Goal: Task Accomplishment & Management: Complete application form

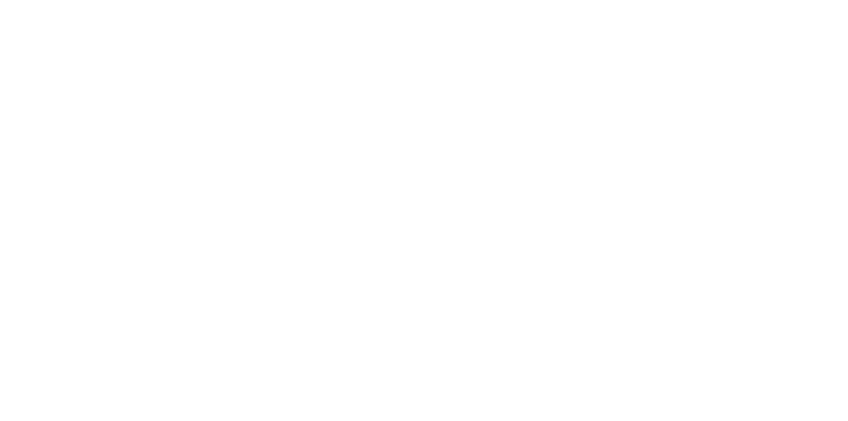
select select "Song"
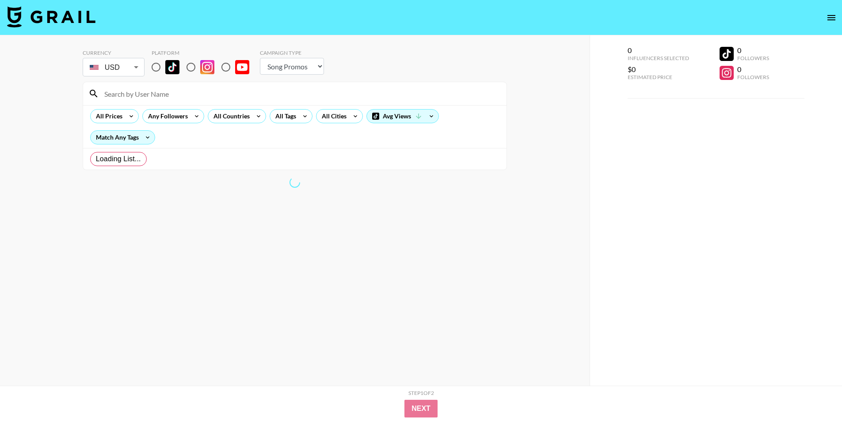
radio input "true"
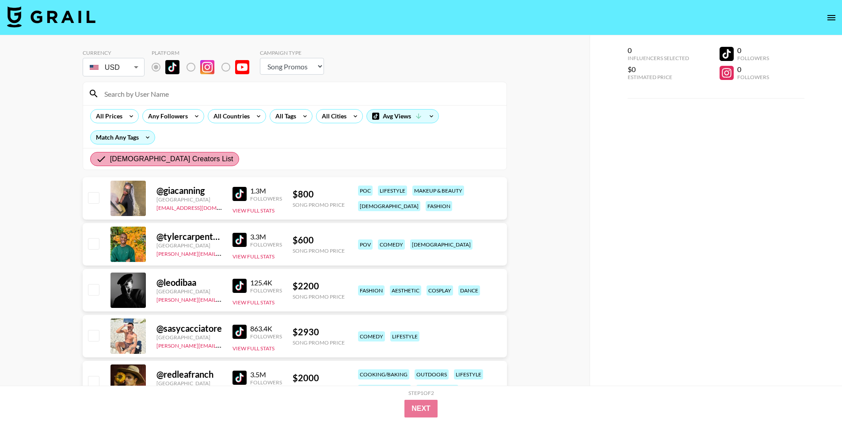
click at [181, 160] on span "[DEMOGRAPHIC_DATA] Creators List" at bounding box center [171, 159] width 123 height 11
click at [110, 160] on input "[DEMOGRAPHIC_DATA] Creators List" at bounding box center [103, 159] width 14 height 11
click at [36, 11] on img at bounding box center [51, 16] width 88 height 21
select select "Song"
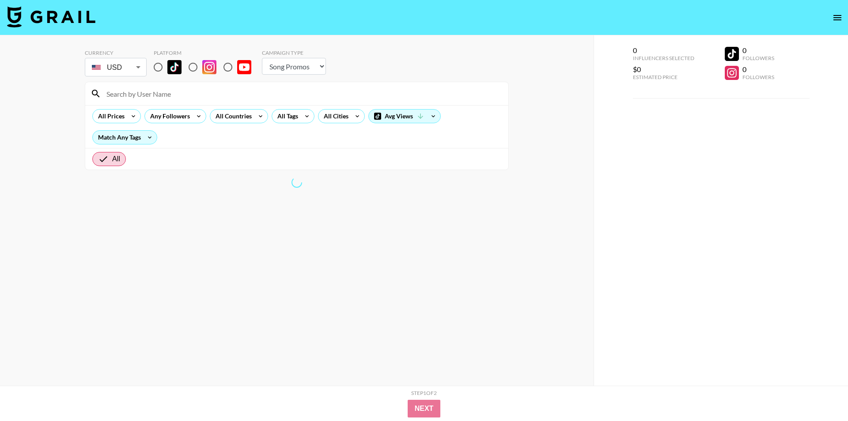
click at [125, 72] on body "Currency USD USD ​ Platform Campaign Type Choose Type... Song Promos Brand Prom…" at bounding box center [424, 228] width 848 height 456
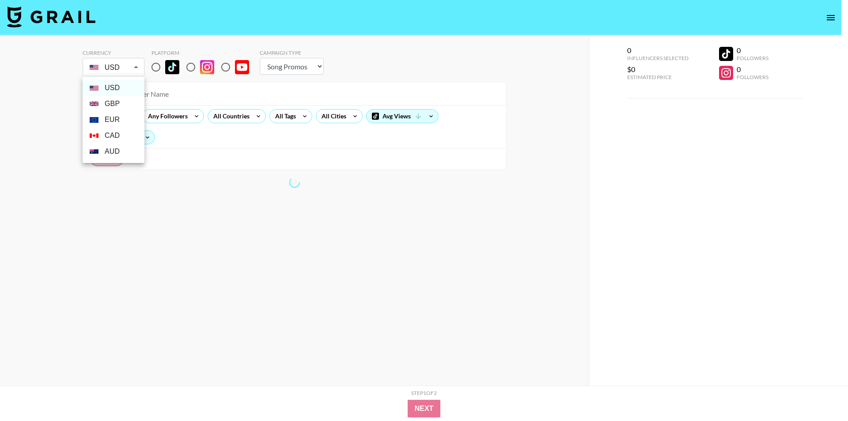
click at [125, 72] on div at bounding box center [424, 210] width 848 height 421
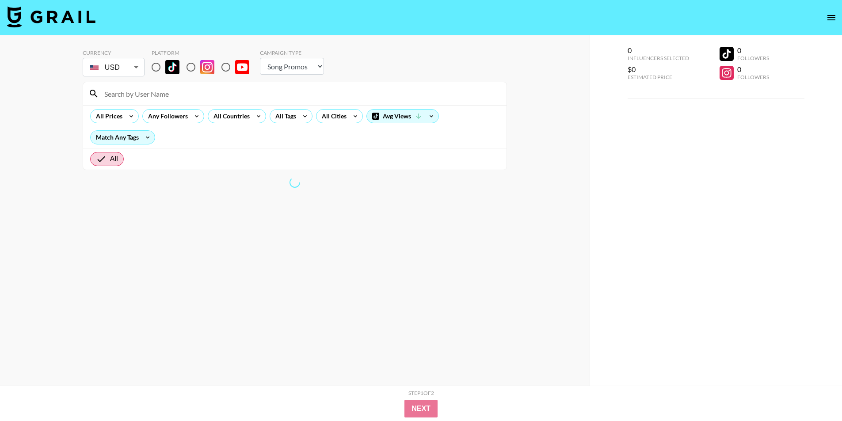
click at [186, 68] on input "radio" at bounding box center [191, 67] width 19 height 19
radio input "true"
click at [291, 66] on select "Choose Type... Song Promos Brand Promos" at bounding box center [292, 66] width 64 height 17
click at [123, 119] on div "All Prices" at bounding box center [108, 116] width 34 height 13
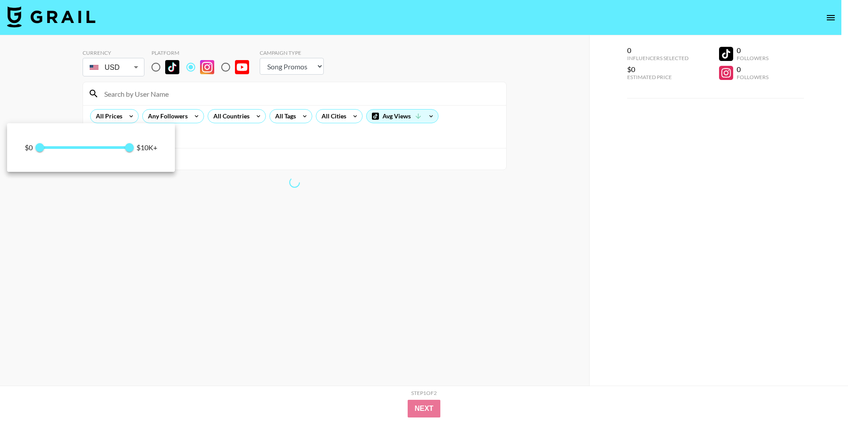
click at [182, 101] on div at bounding box center [424, 210] width 848 height 421
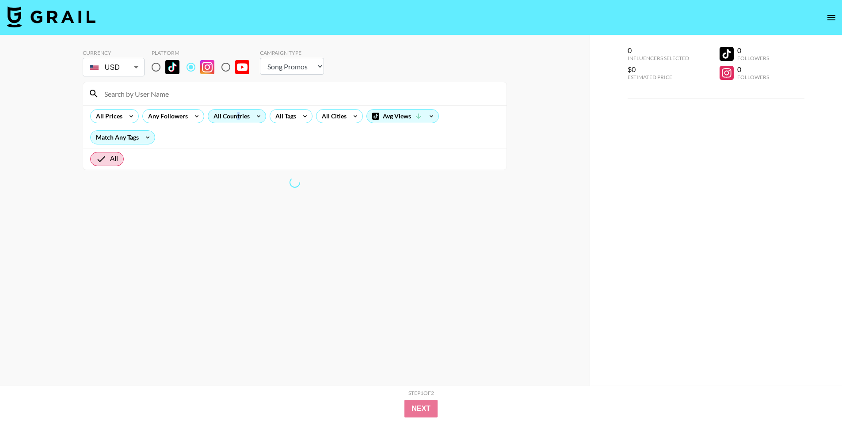
click at [237, 114] on div "All Countries" at bounding box center [229, 116] width 43 height 13
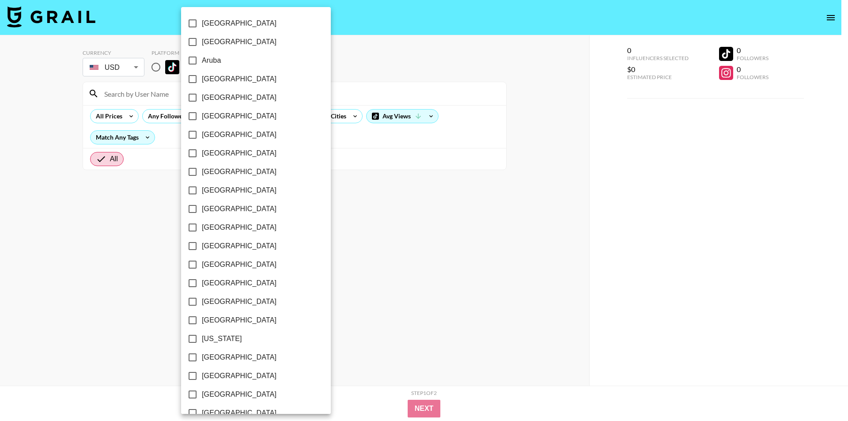
click at [224, 174] on span "[GEOGRAPHIC_DATA]" at bounding box center [239, 172] width 75 height 11
click at [202, 174] on input "[GEOGRAPHIC_DATA]" at bounding box center [192, 172] width 19 height 19
checkbox input "true"
click at [387, 163] on div at bounding box center [424, 210] width 848 height 421
click at [345, 149] on div at bounding box center [424, 210] width 848 height 421
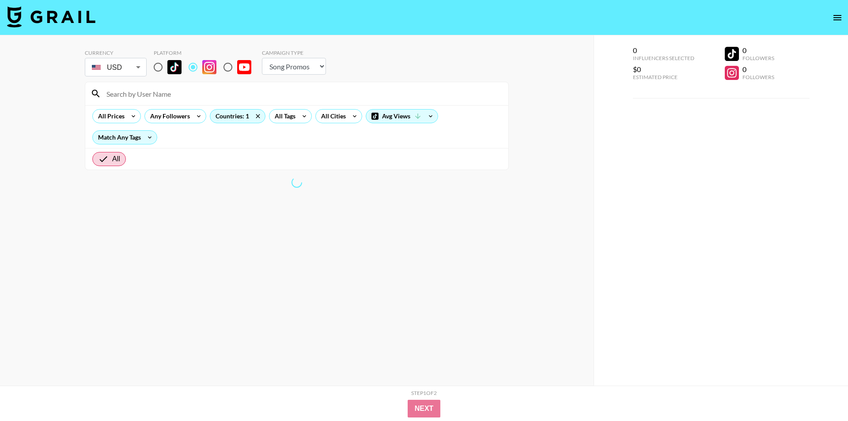
click at [345, 149] on div at bounding box center [424, 210] width 848 height 421
click at [131, 140] on div at bounding box center [424, 210] width 848 height 421
click at [148, 140] on div at bounding box center [424, 210] width 848 height 421
drag, startPoint x: 148, startPoint y: 137, endPoint x: 136, endPoint y: 138, distance: 12.4
click at [148, 137] on div at bounding box center [421, 210] width 842 height 421
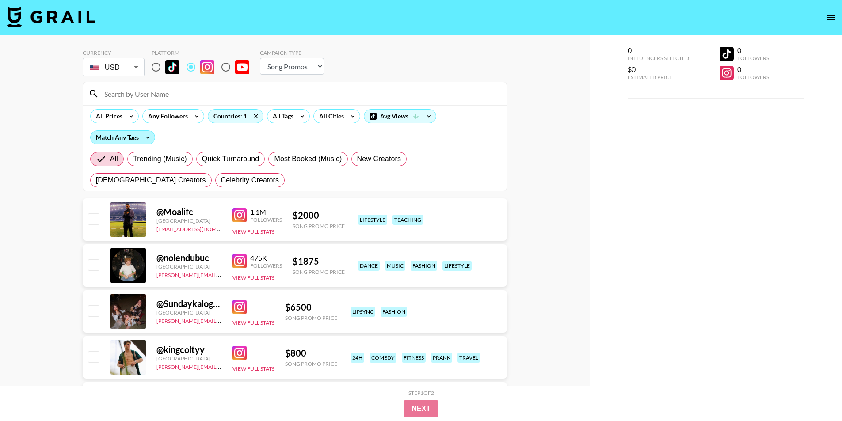
click at [129, 139] on div "Match Any Tags" at bounding box center [123, 137] width 64 height 13
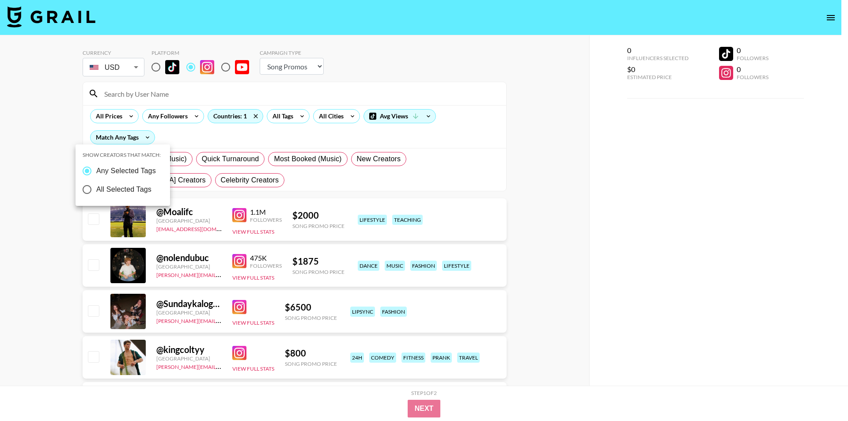
click at [201, 125] on div at bounding box center [424, 210] width 848 height 421
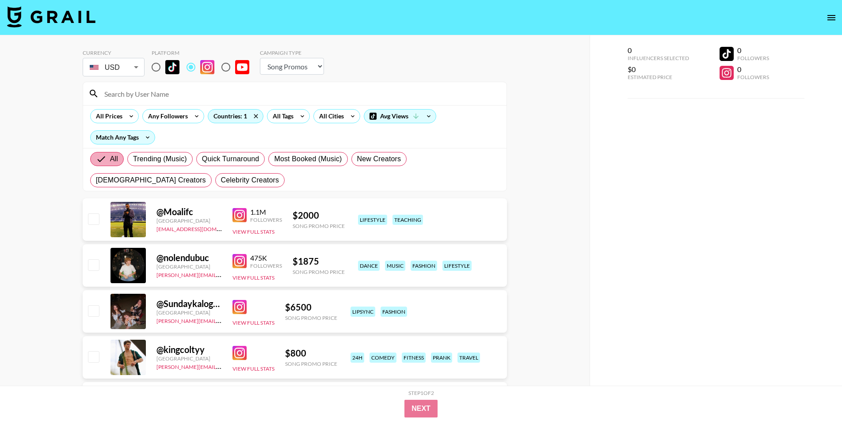
click at [113, 158] on span "All" at bounding box center [114, 159] width 8 height 11
click at [110, 158] on input "All" at bounding box center [103, 159] width 14 height 11
click at [282, 118] on div "All Tags" at bounding box center [281, 116] width 28 height 13
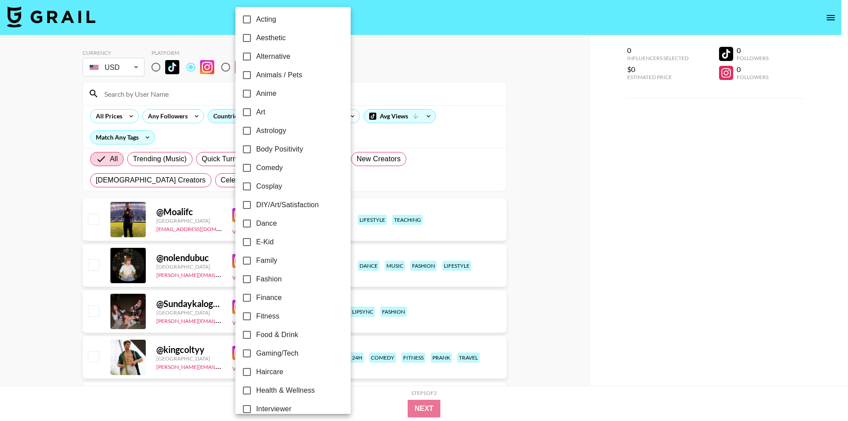
scroll to position [44, 0]
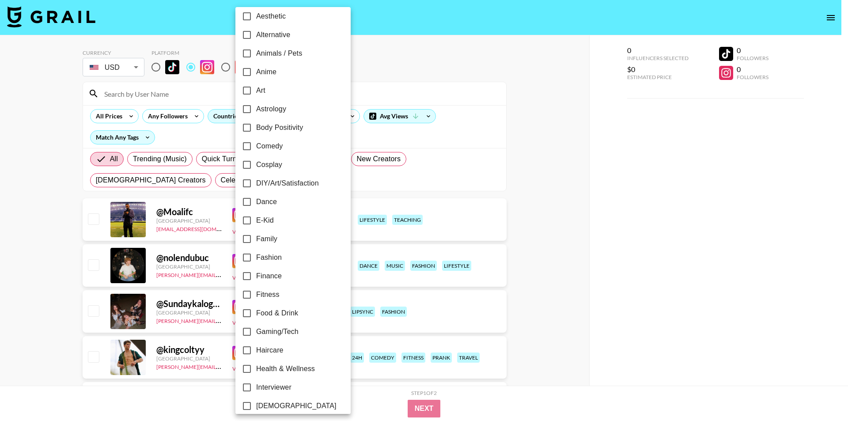
click at [273, 167] on span "Cosplay" at bounding box center [269, 165] width 26 height 11
click at [256, 167] on input "Cosplay" at bounding box center [247, 165] width 19 height 19
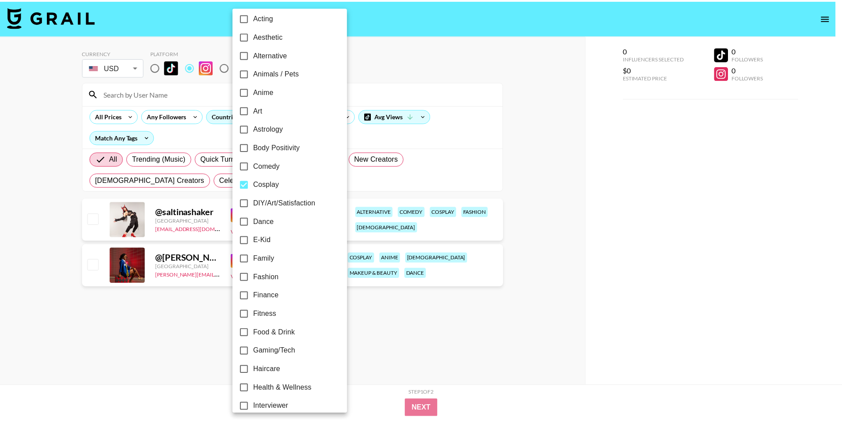
scroll to position [0, 0]
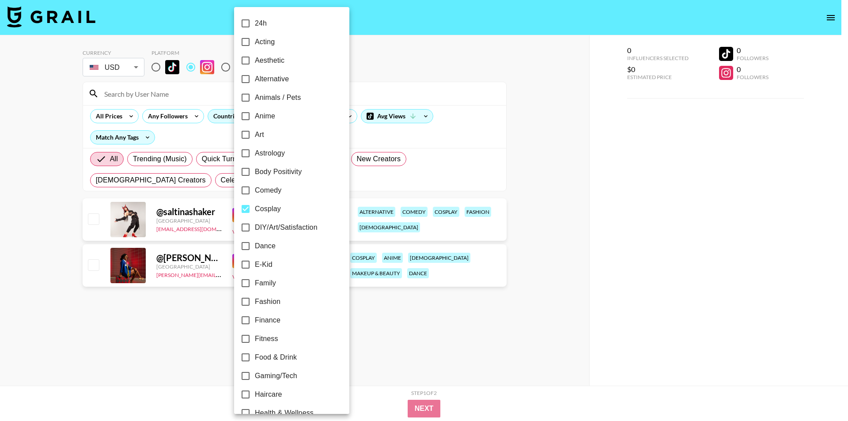
click at [248, 209] on input "Cosplay" at bounding box center [245, 209] width 19 height 19
checkbox input "false"
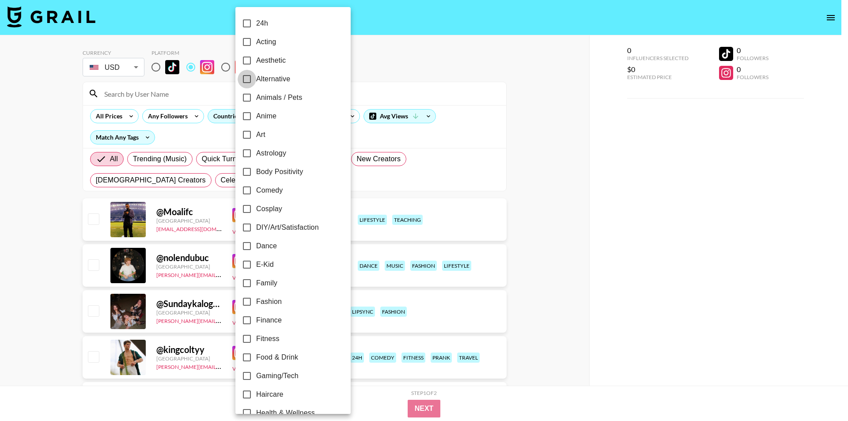
click at [249, 80] on input "Alternative" at bounding box center [247, 79] width 19 height 19
checkbox input "true"
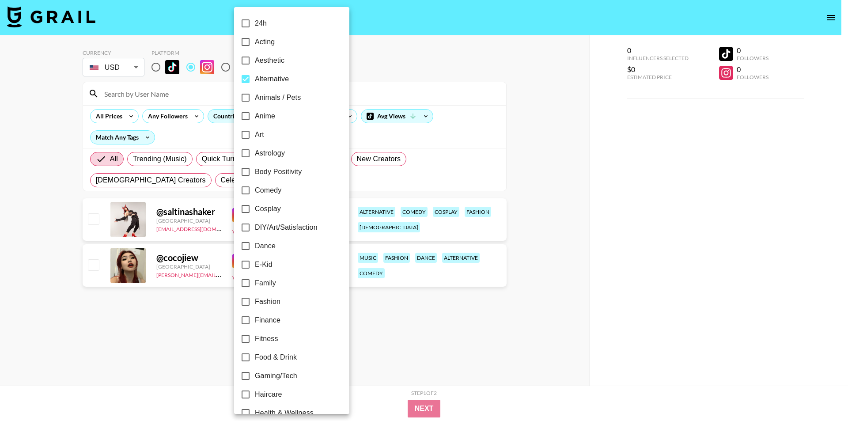
click at [529, 203] on div at bounding box center [424, 210] width 848 height 421
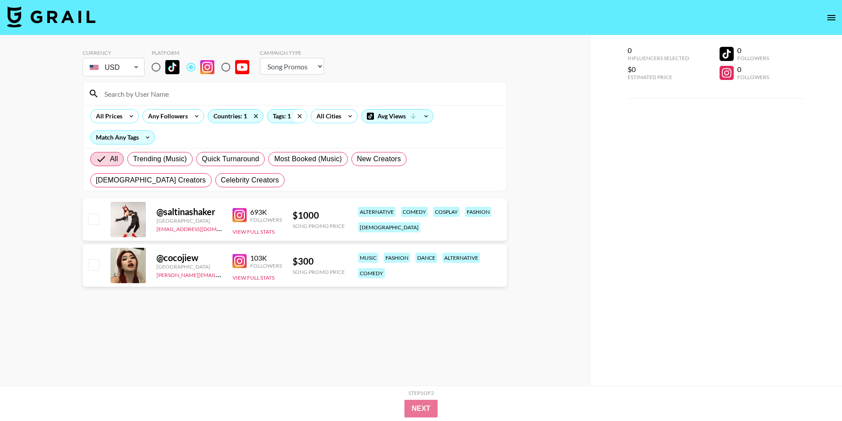
click at [295, 118] on icon at bounding box center [299, 116] width 14 height 13
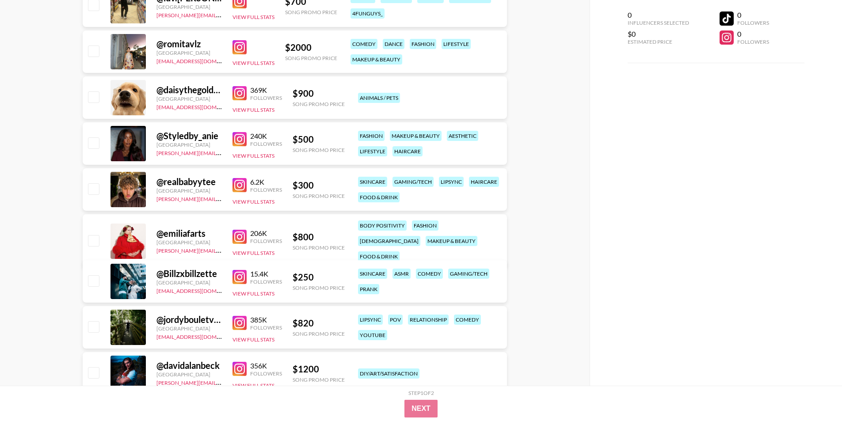
scroll to position [442, 0]
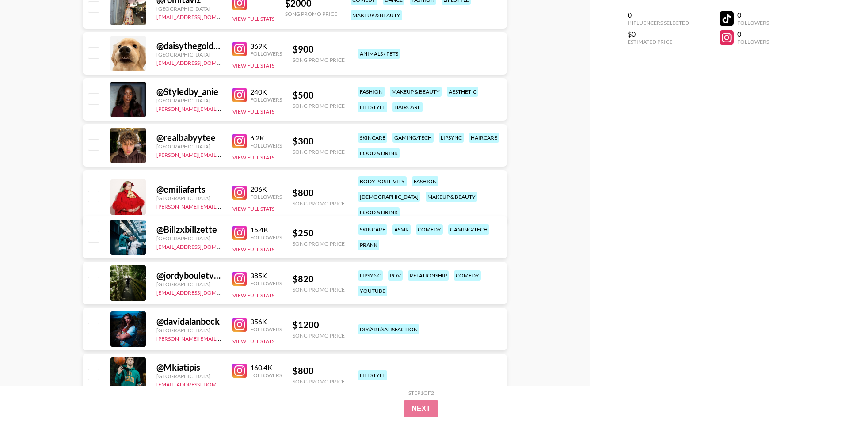
drag, startPoint x: 243, startPoint y: 144, endPoint x: 49, endPoint y: 175, distance: 197.0
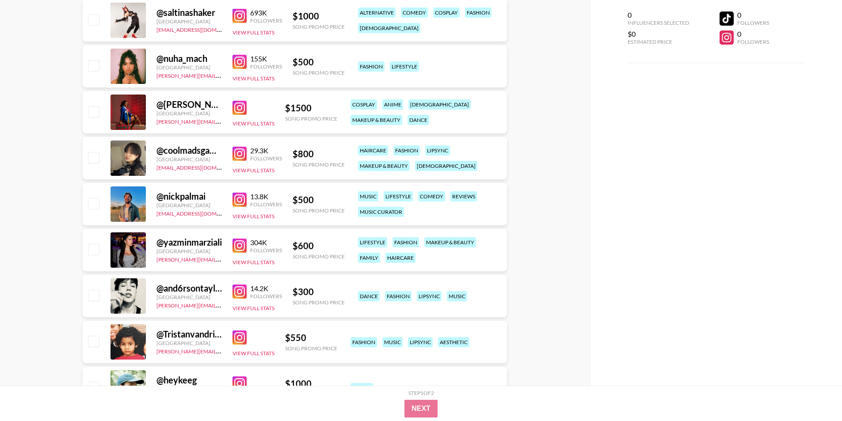
scroll to position [1060, 0]
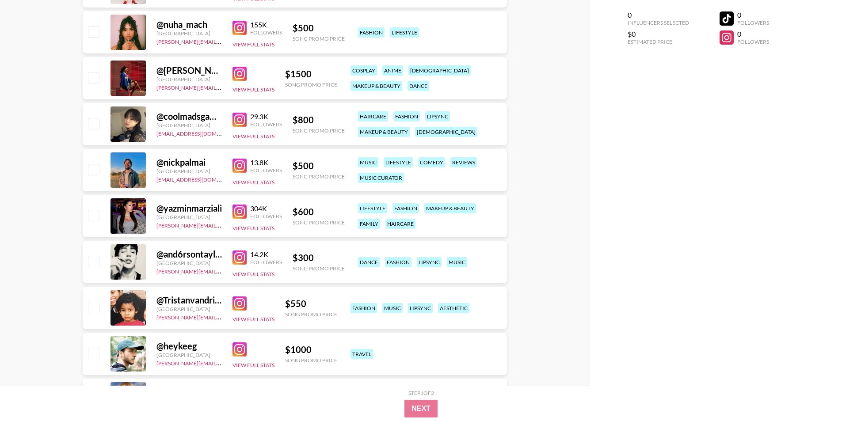
drag, startPoint x: 238, startPoint y: 122, endPoint x: 35, endPoint y: 145, distance: 203.7
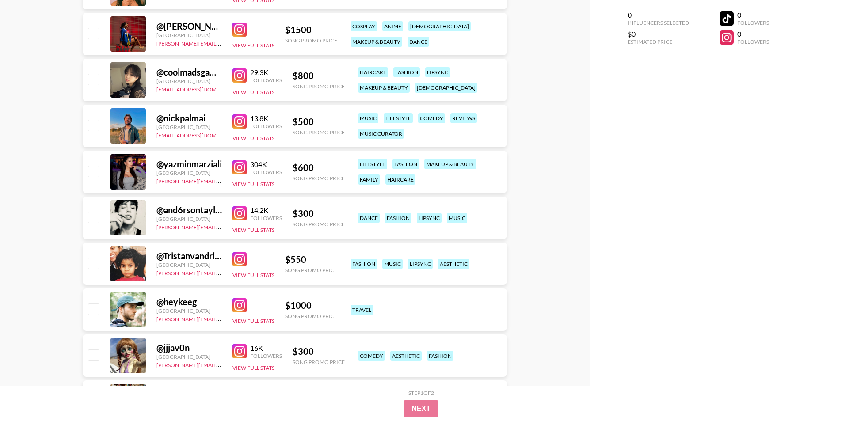
scroll to position [1149, 0]
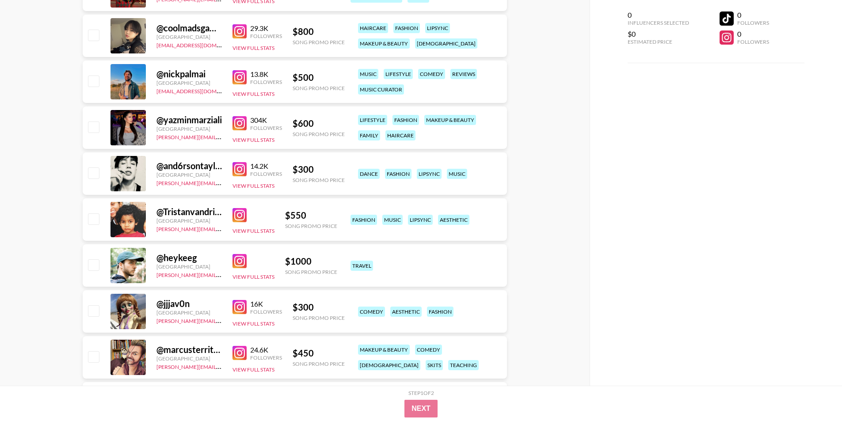
drag, startPoint x: 240, startPoint y: 126, endPoint x: 259, endPoint y: 131, distance: 20.0
click at [259, 131] on div "Followers" at bounding box center [266, 128] width 32 height 7
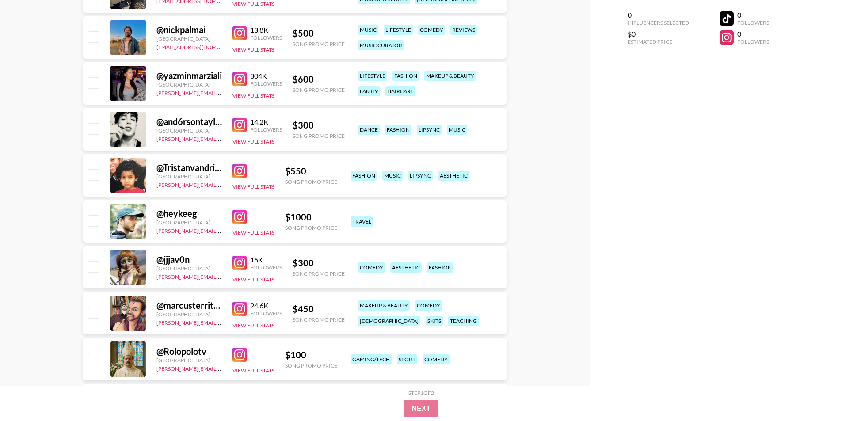
drag, startPoint x: 238, startPoint y: 126, endPoint x: 61, endPoint y: 182, distance: 186.0
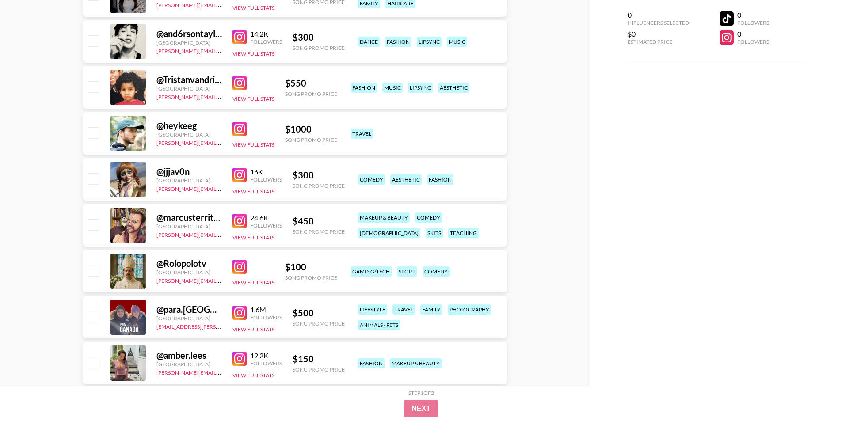
scroll to position [1281, 0]
drag, startPoint x: 239, startPoint y: 128, endPoint x: 27, endPoint y: 171, distance: 215.9
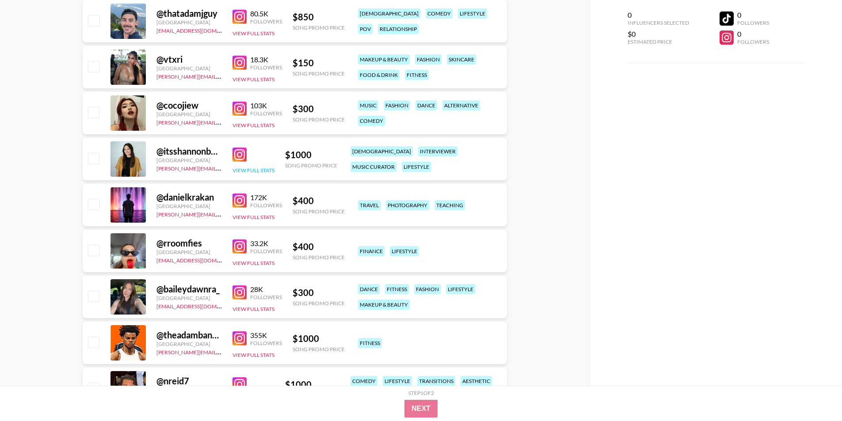
scroll to position [1767, 0]
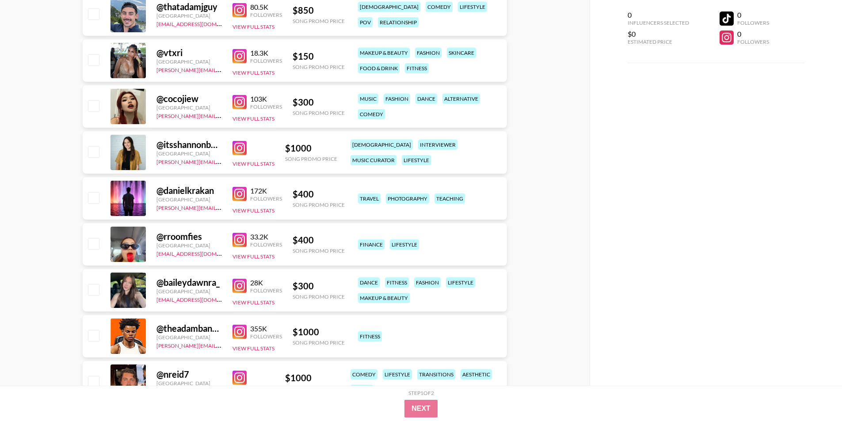
drag, startPoint x: 240, startPoint y: 101, endPoint x: 50, endPoint y: 130, distance: 192.7
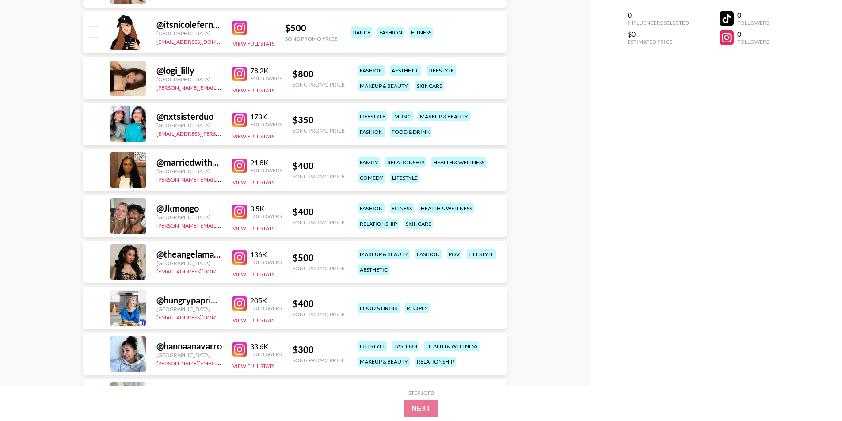
scroll to position [2253, 0]
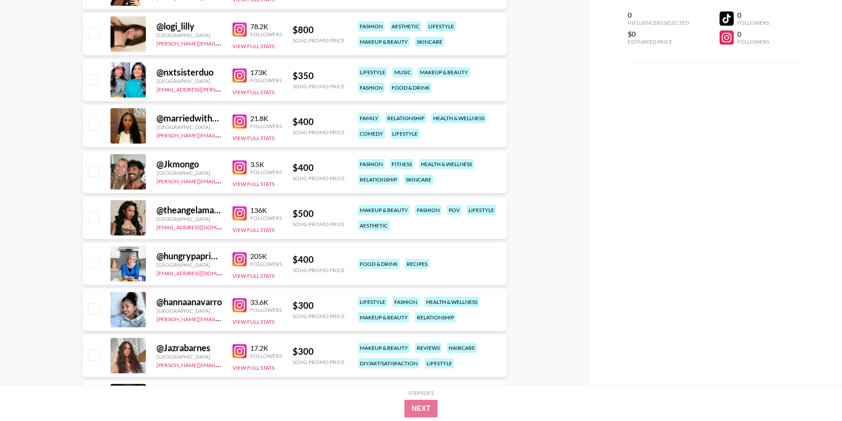
drag, startPoint x: 238, startPoint y: 79, endPoint x: 74, endPoint y: 95, distance: 164.7
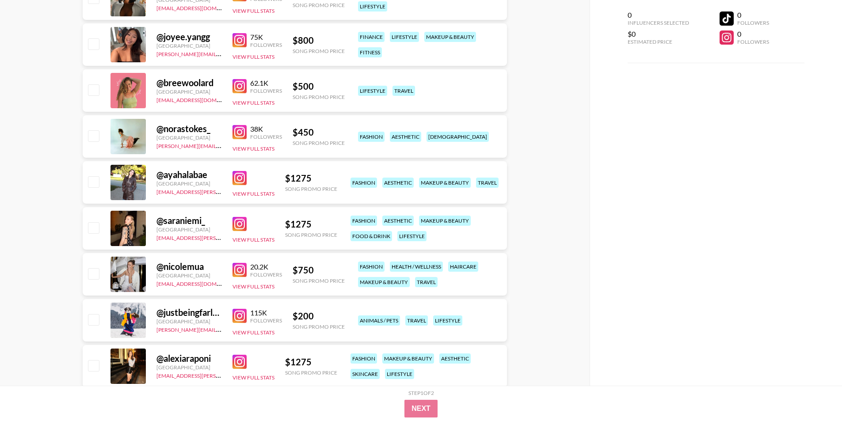
scroll to position [3270, 0]
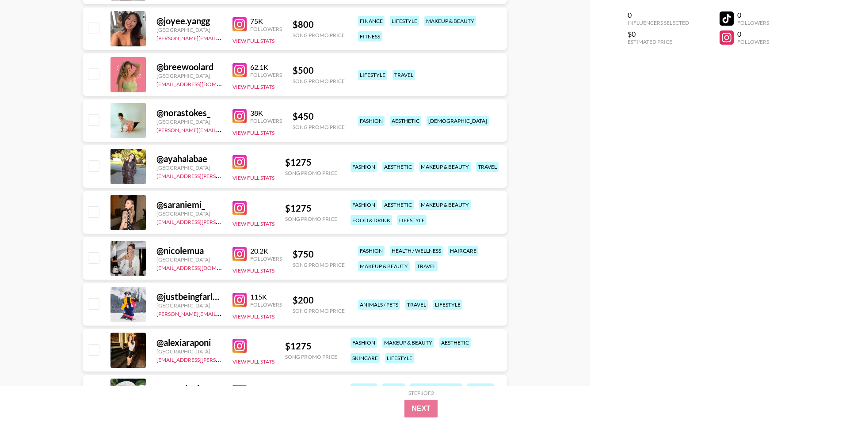
drag, startPoint x: 243, startPoint y: 200, endPoint x: 245, endPoint y: 210, distance: 10.0
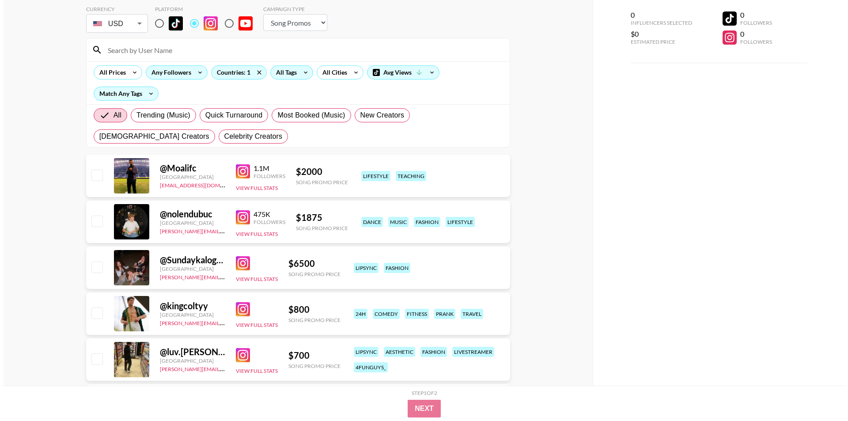
scroll to position [0, 0]
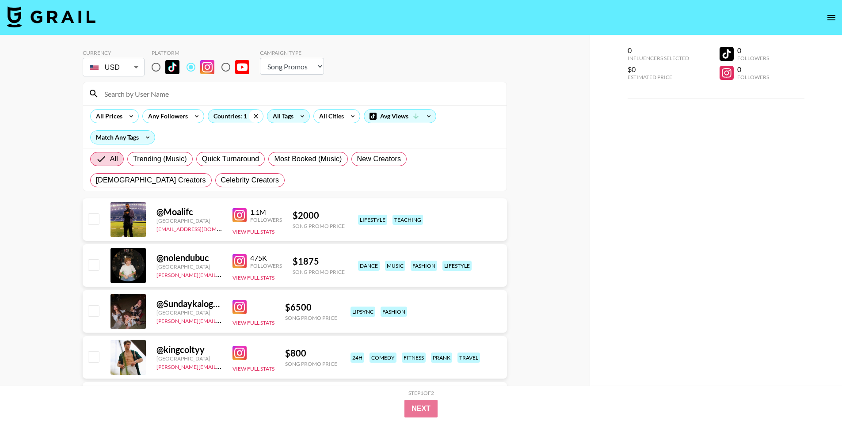
click at [248, 115] on div "Countries: 1" at bounding box center [236, 116] width 56 height 14
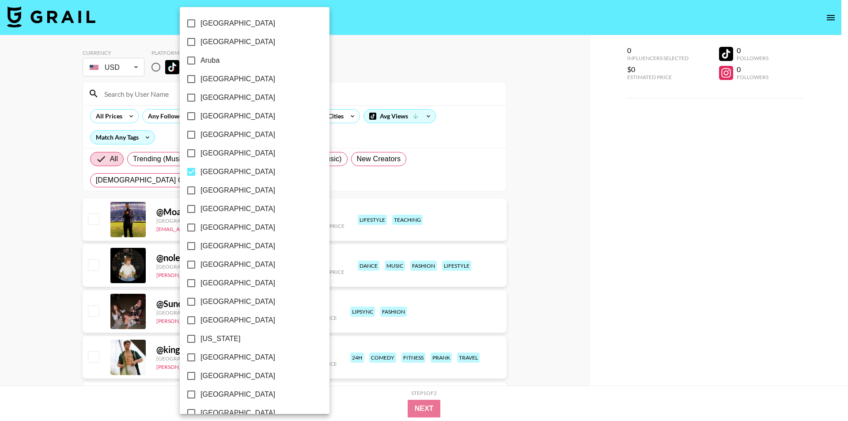
click at [202, 166] on label "[GEOGRAPHIC_DATA]" at bounding box center [248, 172] width 133 height 19
click at [201, 166] on input "[GEOGRAPHIC_DATA]" at bounding box center [191, 172] width 19 height 19
checkbox input "false"
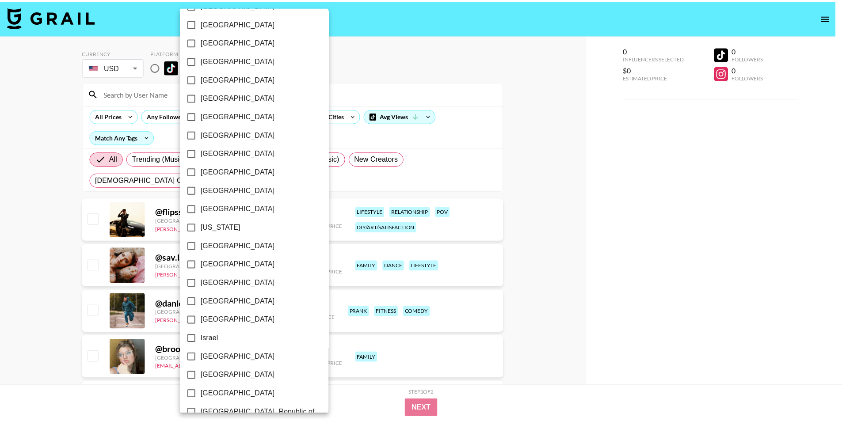
scroll to position [133, 0]
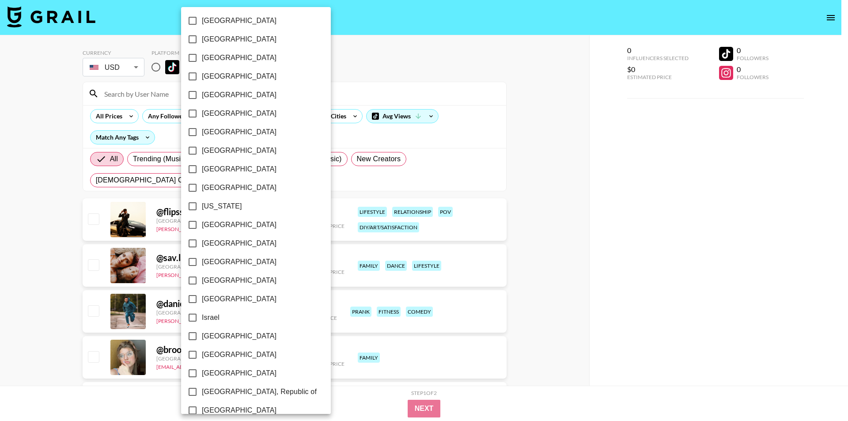
drag, startPoint x: 232, startPoint y: 226, endPoint x: 346, endPoint y: 255, distance: 117.3
click at [232, 225] on label "[GEOGRAPHIC_DATA]" at bounding box center [249, 225] width 133 height 19
click at [202, 225] on input "[GEOGRAPHIC_DATA]" at bounding box center [192, 225] width 19 height 19
checkbox input "true"
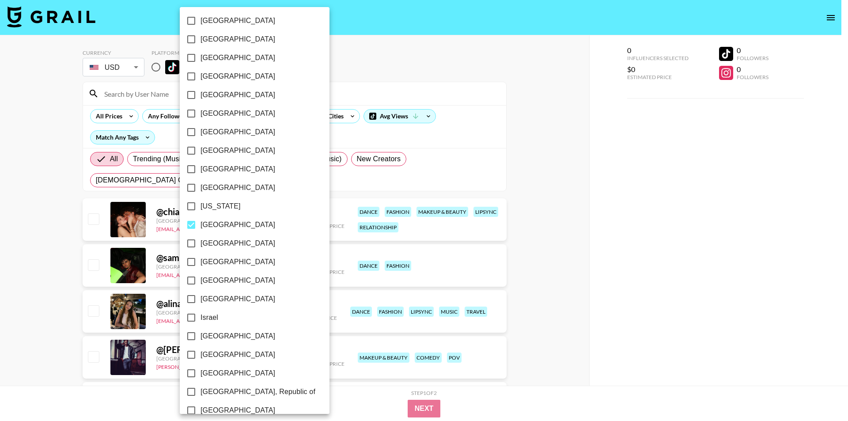
click at [587, 263] on div at bounding box center [424, 210] width 848 height 421
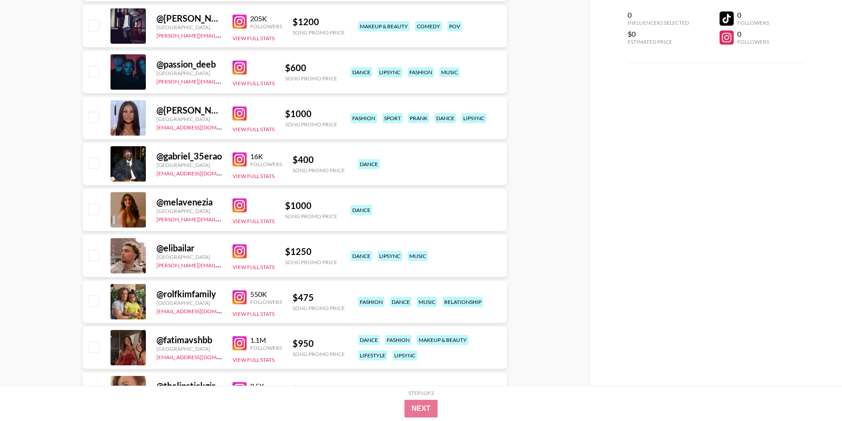
scroll to position [353, 0]
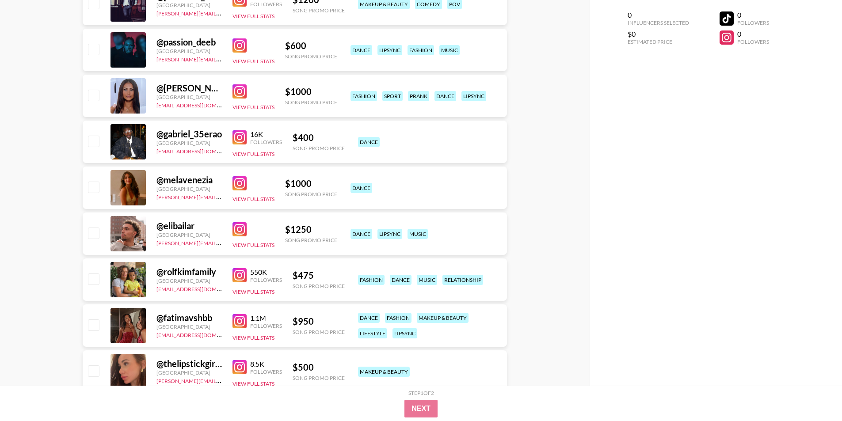
drag, startPoint x: 243, startPoint y: 275, endPoint x: 16, endPoint y: 243, distance: 229.3
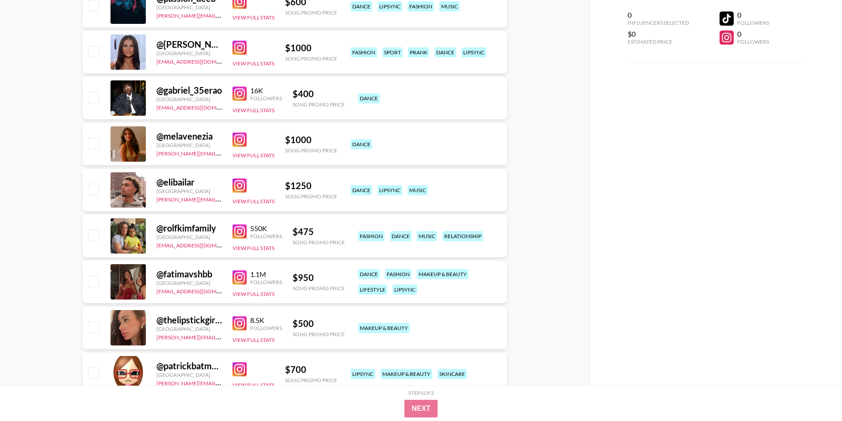
scroll to position [398, 0]
drag, startPoint x: 251, startPoint y: 274, endPoint x: 248, endPoint y: 278, distance: 5.0
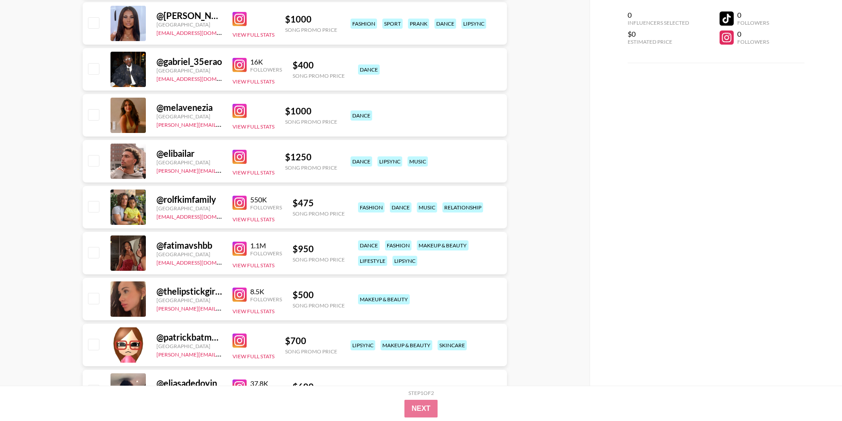
scroll to position [442, 0]
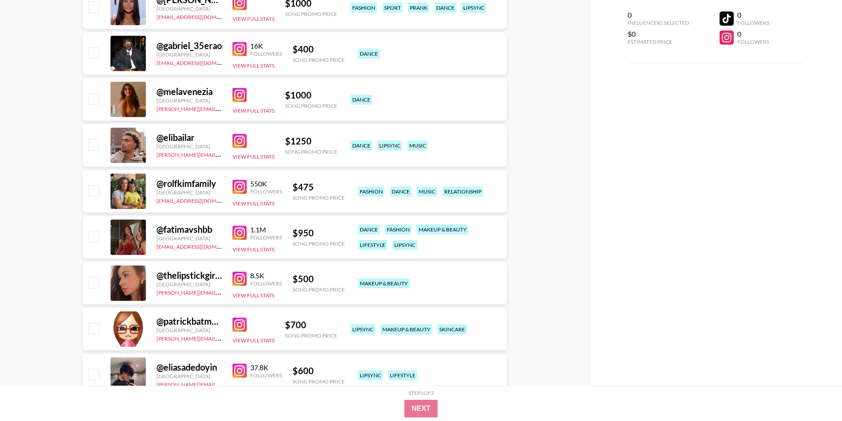
drag, startPoint x: 239, startPoint y: 183, endPoint x: 61, endPoint y: 183, distance: 178.1
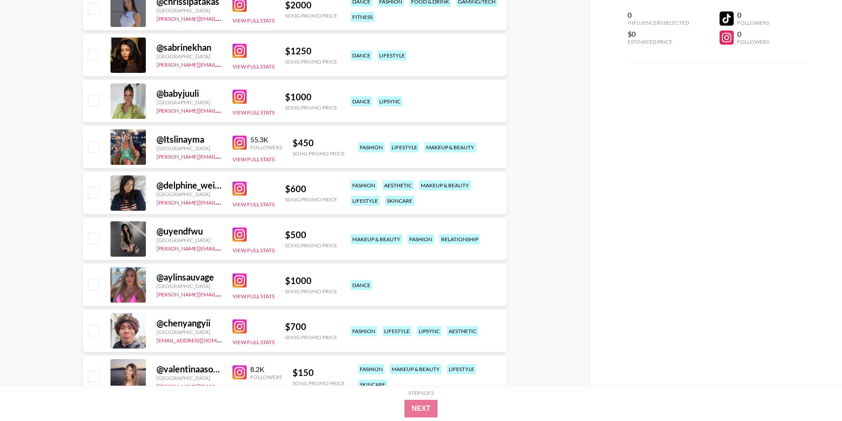
scroll to position [928, 0]
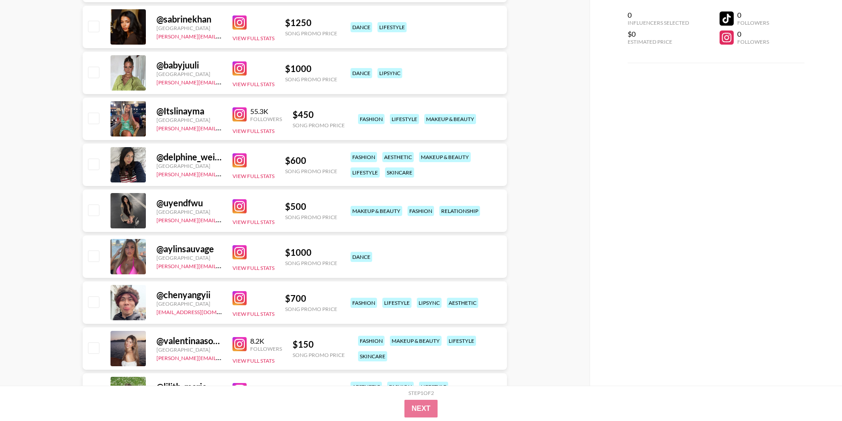
drag, startPoint x: 238, startPoint y: 161, endPoint x: 31, endPoint y: 184, distance: 208.1
click at [22, 185] on div "Currency USD USD ​ Platform Campaign Type Choose Type... Song Promos Brand Prom…" at bounding box center [294, 118] width 589 height 2022
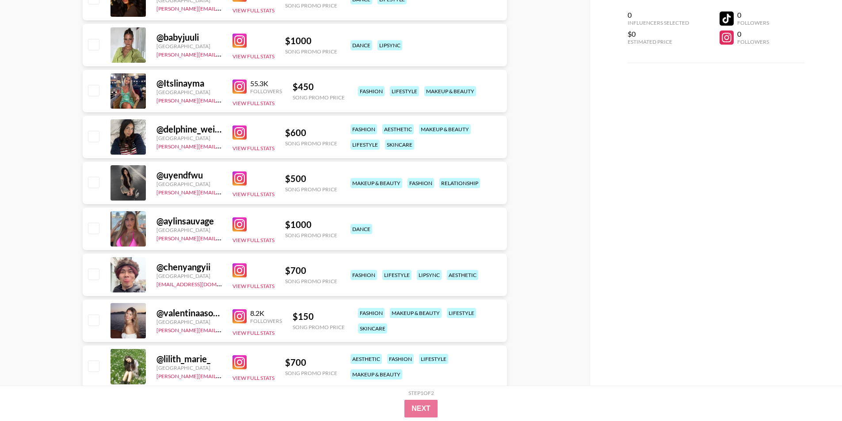
scroll to position [1016, 0]
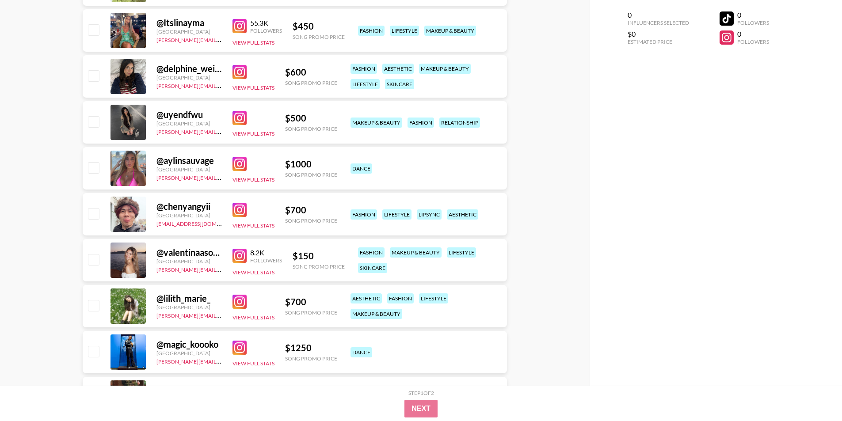
drag, startPoint x: 243, startPoint y: 208, endPoint x: 245, endPoint y: 255, distance: 47.8
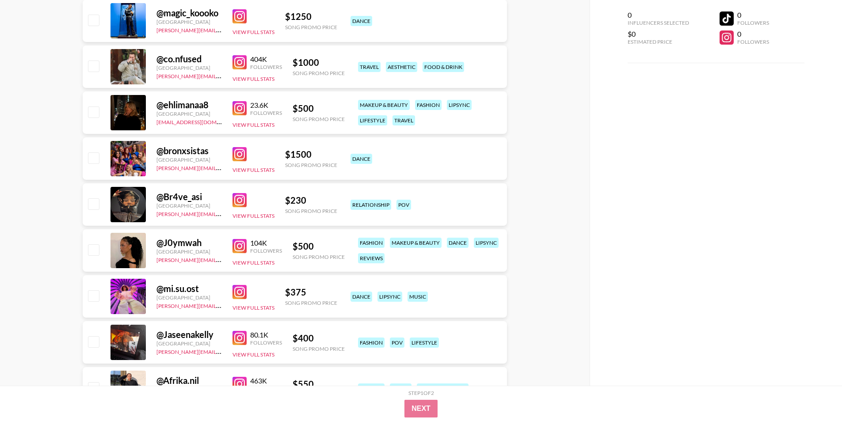
scroll to position [1370, 0]
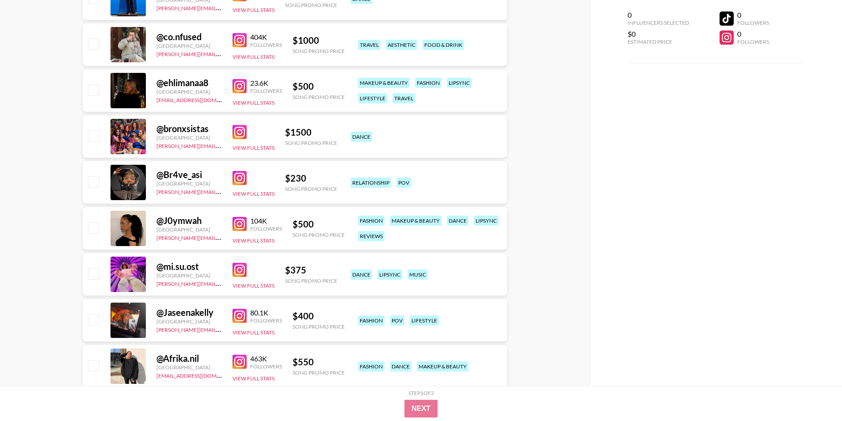
drag, startPoint x: 251, startPoint y: 177, endPoint x: 241, endPoint y: 178, distance: 9.8
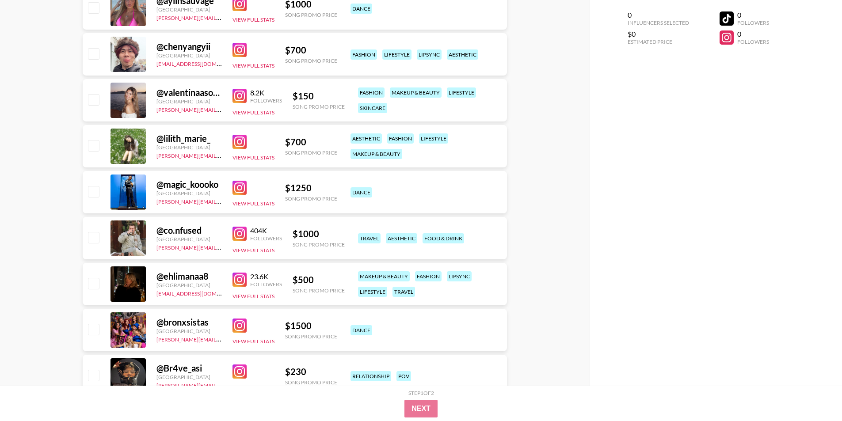
scroll to position [1237, 0]
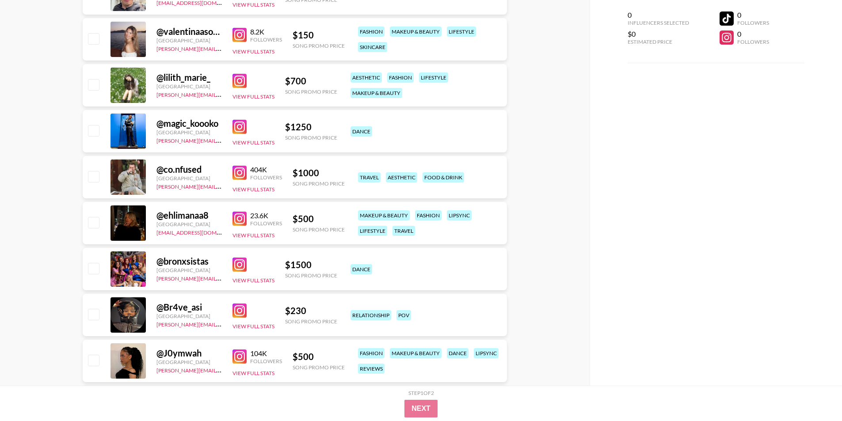
drag, startPoint x: 235, startPoint y: 217, endPoint x: 93, endPoint y: 251, distance: 145.6
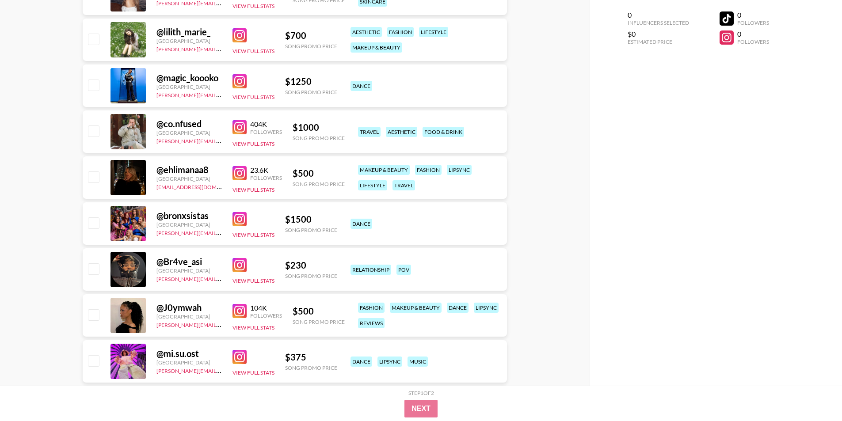
scroll to position [1326, 0]
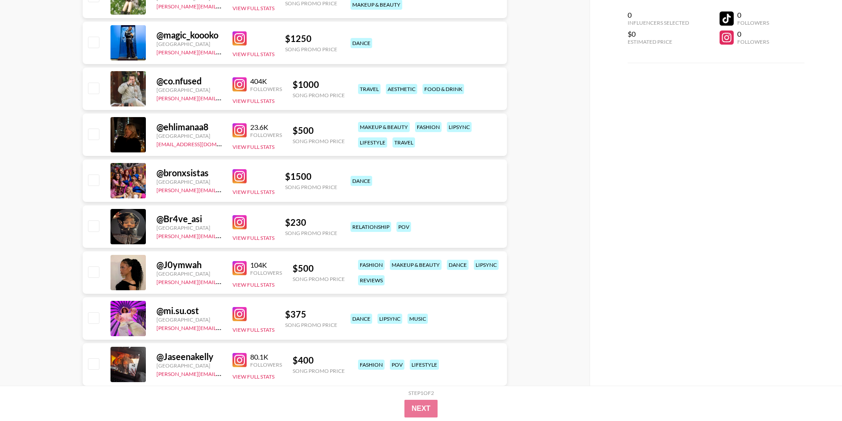
drag, startPoint x: 235, startPoint y: 231, endPoint x: 241, endPoint y: 231, distance: 6.2
drag, startPoint x: 241, startPoint y: 231, endPoint x: 236, endPoint y: 218, distance: 14.3
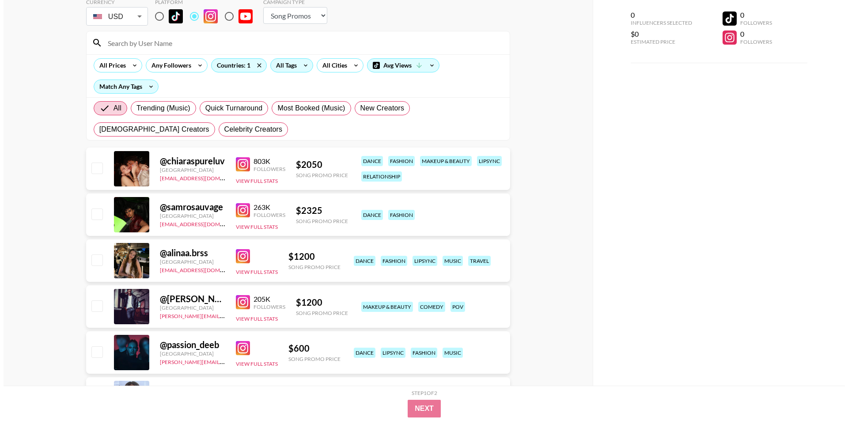
scroll to position [0, 0]
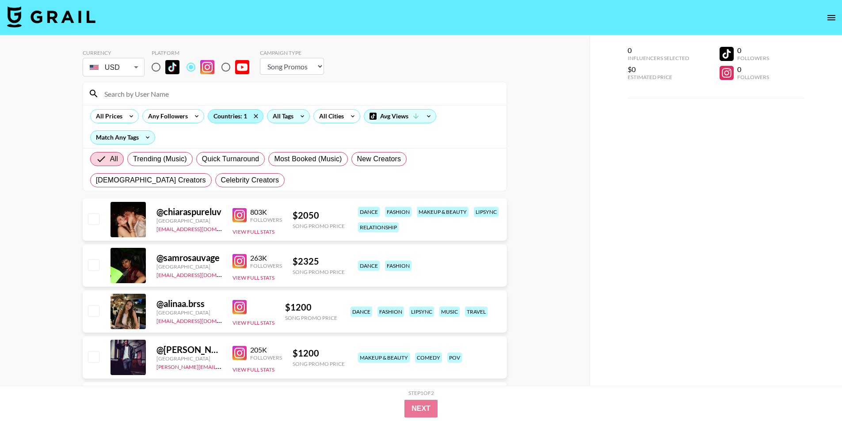
click at [225, 121] on div "Countries: 1" at bounding box center [235, 116] width 55 height 13
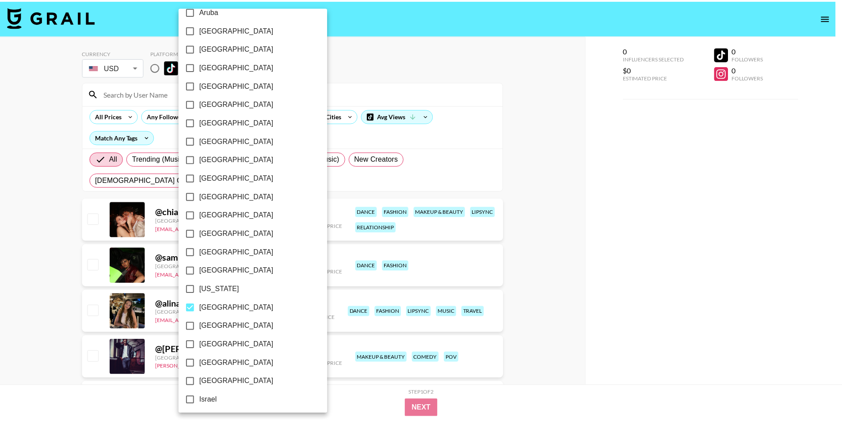
scroll to position [177, 0]
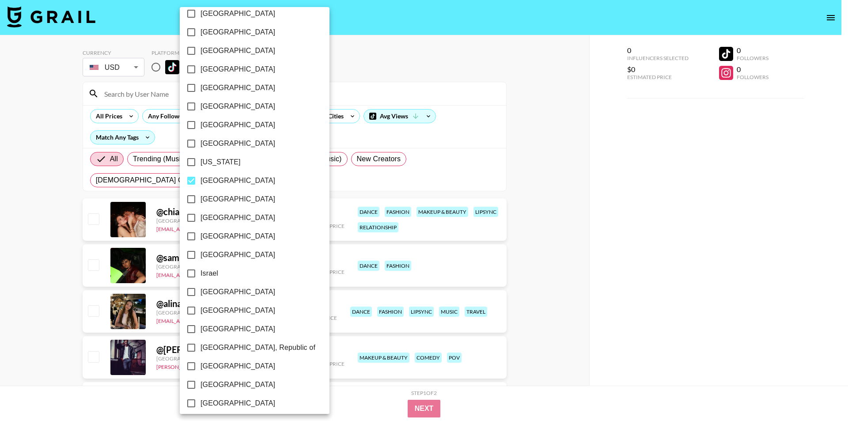
click at [201, 183] on span "[GEOGRAPHIC_DATA]" at bounding box center [238, 180] width 75 height 11
click at [201, 183] on input "[GEOGRAPHIC_DATA]" at bounding box center [191, 180] width 19 height 19
checkbox input "false"
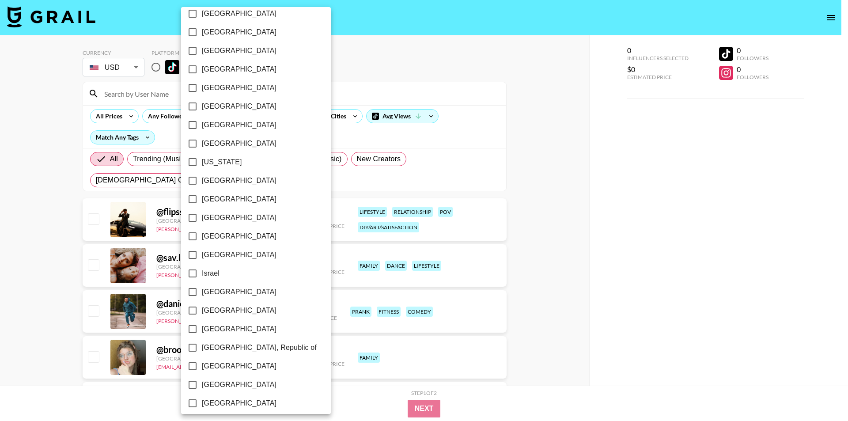
click at [207, 292] on span "[GEOGRAPHIC_DATA]" at bounding box center [239, 292] width 75 height 11
click at [202, 292] on input "[GEOGRAPHIC_DATA]" at bounding box center [192, 292] width 19 height 19
checkbox input "true"
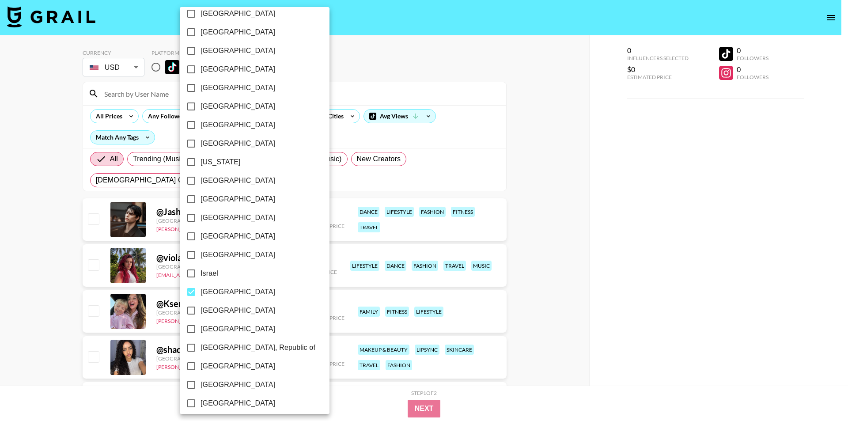
drag, startPoint x: 11, startPoint y: 224, endPoint x: 72, endPoint y: 251, distance: 65.9
click at [15, 226] on div at bounding box center [424, 210] width 848 height 421
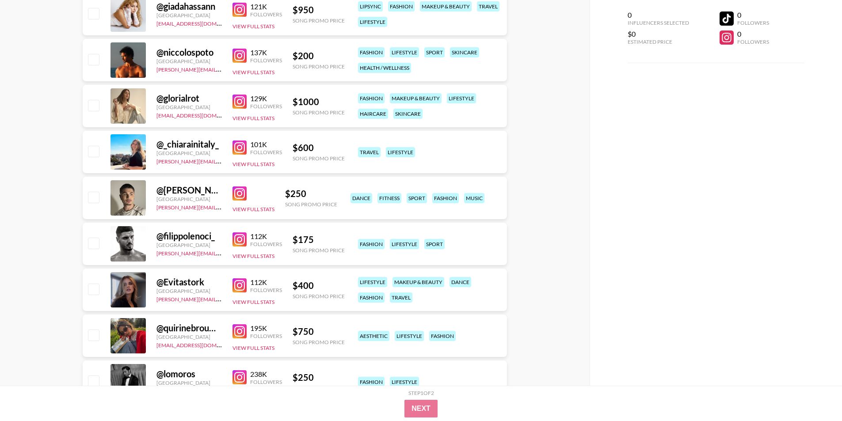
scroll to position [615, 0]
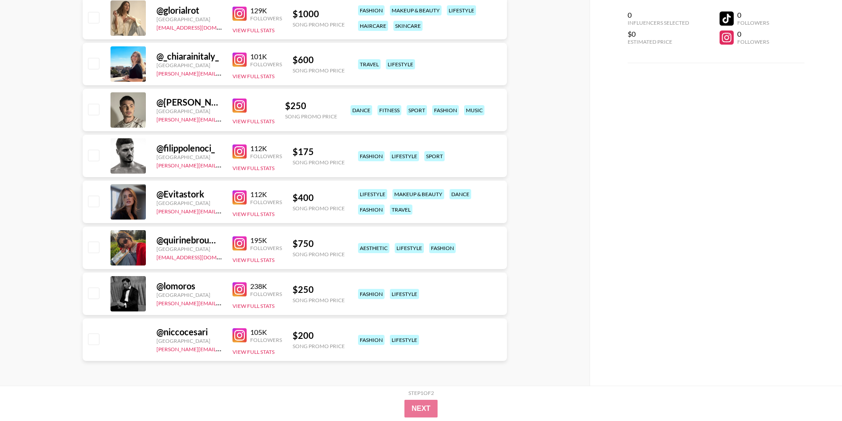
drag, startPoint x: 251, startPoint y: 245, endPoint x: 244, endPoint y: 243, distance: 7.6
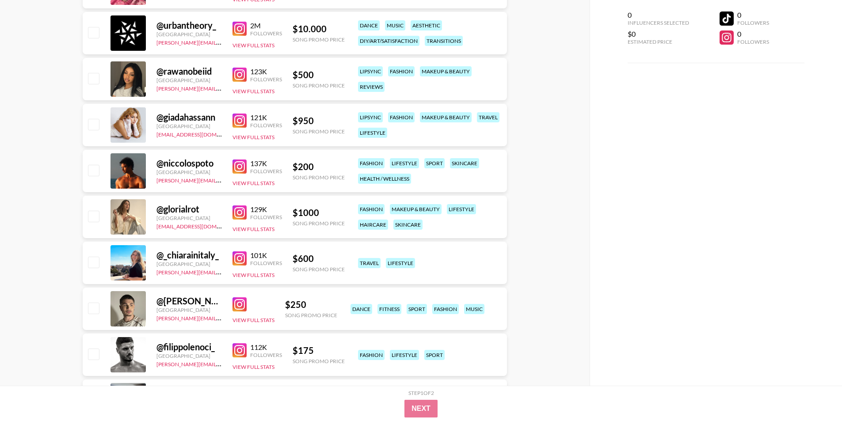
scroll to position [394, 0]
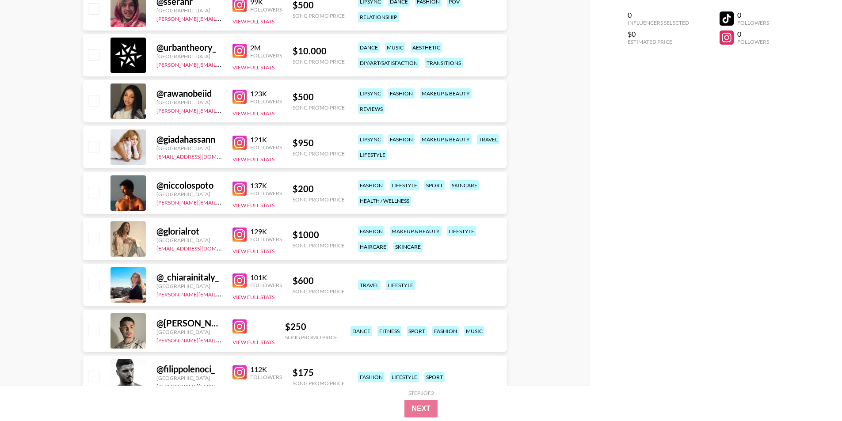
drag, startPoint x: 245, startPoint y: 239, endPoint x: 89, endPoint y: 224, distance: 156.6
click at [43, 219] on div "Currency USD USD ​ Platform Campaign Type Choose Type... Song Promos Brand Prom…" at bounding box center [294, 123] width 589 height 965
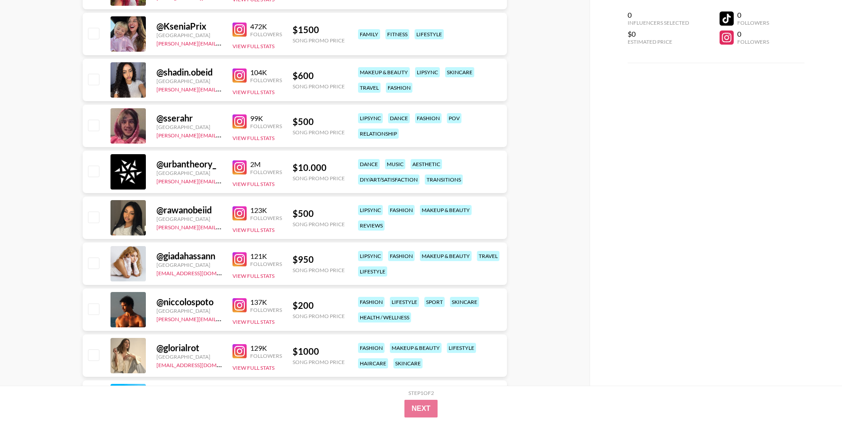
scroll to position [262, 0]
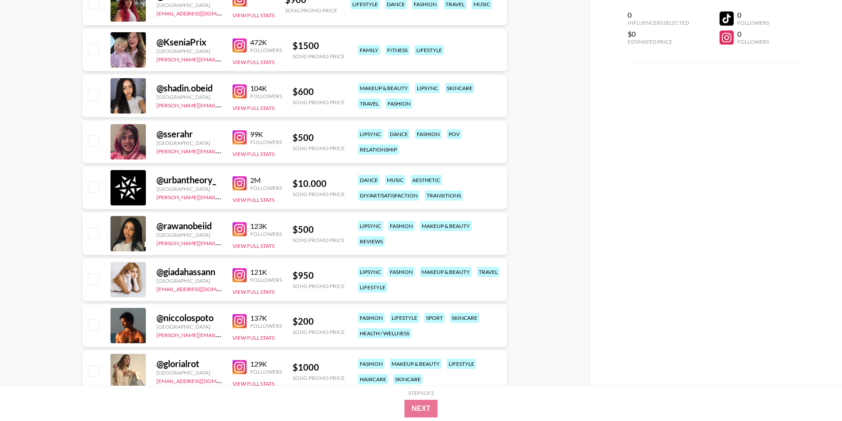
drag, startPoint x: 246, startPoint y: 230, endPoint x: 33, endPoint y: 224, distance: 212.6
click at [33, 224] on div "Currency USD USD ​ Platform Campaign Type Choose Type... Song Promos Brand Prom…" at bounding box center [294, 256] width 589 height 965
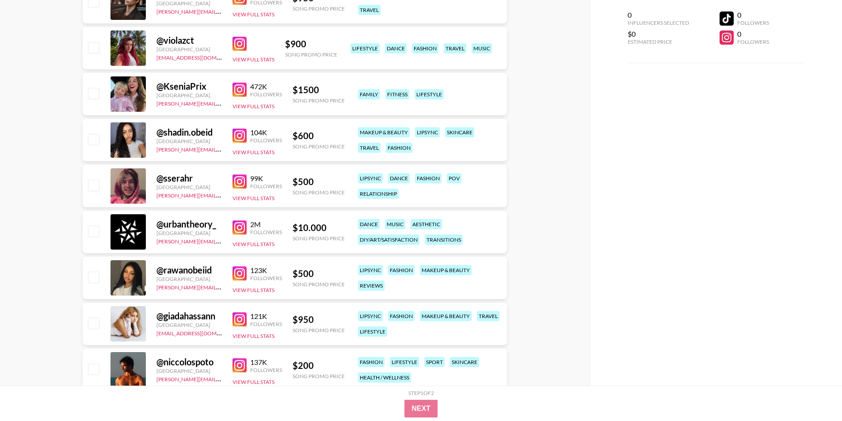
scroll to position [173, 0]
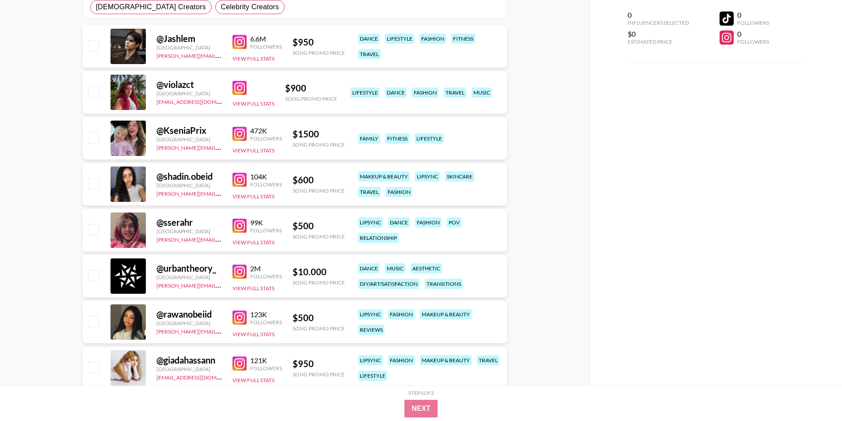
drag, startPoint x: 244, startPoint y: 227, endPoint x: 26, endPoint y: 208, distance: 219.1
click at [21, 204] on div "Currency USD USD ​ Platform Campaign Type Choose Type... Song Promos Brand Prom…" at bounding box center [294, 344] width 589 height 965
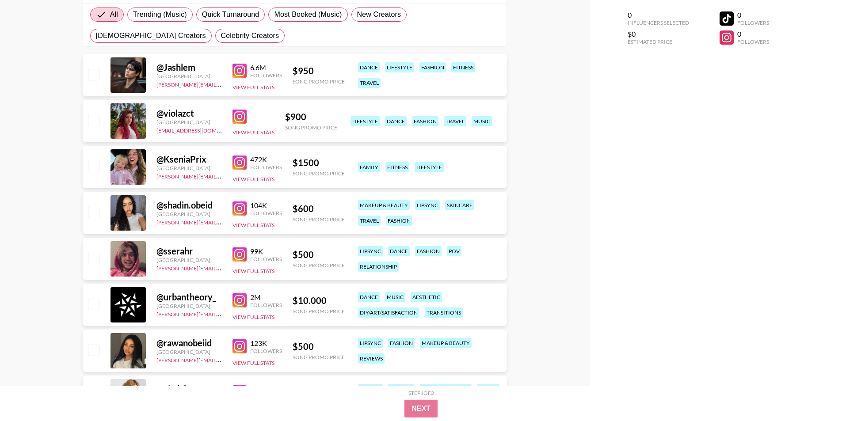
scroll to position [129, 0]
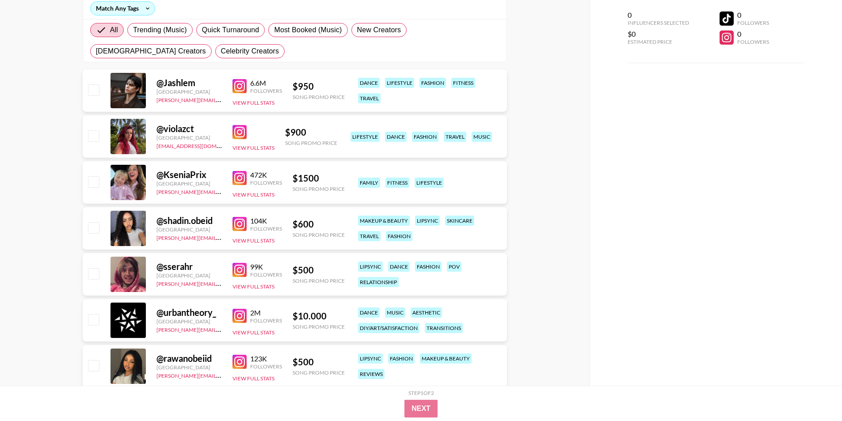
drag, startPoint x: 238, startPoint y: 129, endPoint x: 246, endPoint y: 85, distance: 44.5
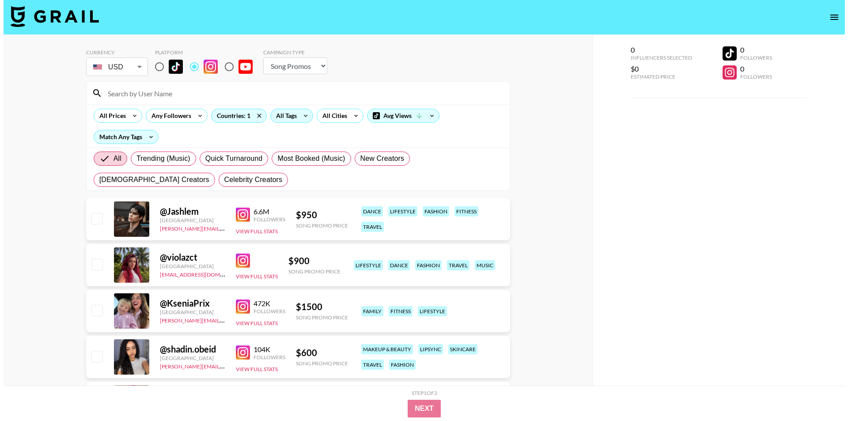
scroll to position [0, 0]
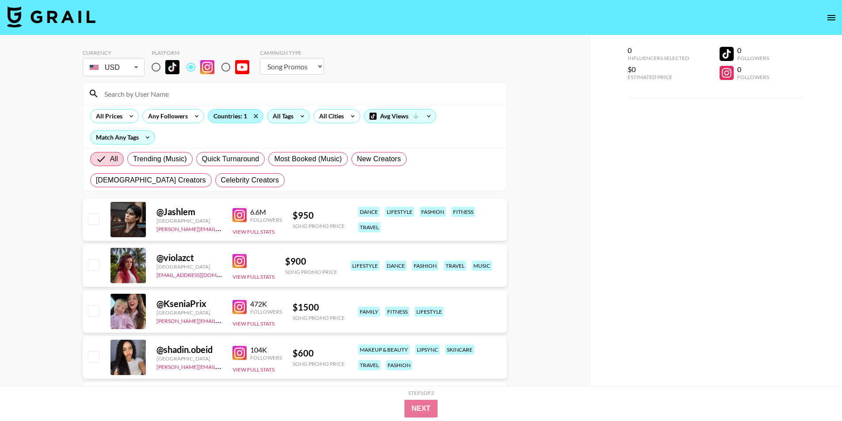
click at [232, 122] on div "Countries: 1" at bounding box center [235, 116] width 55 height 13
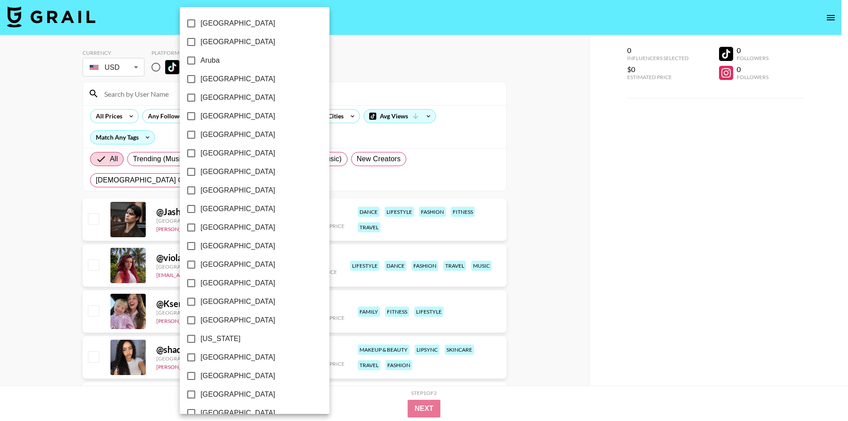
click at [216, 82] on span "[GEOGRAPHIC_DATA]" at bounding box center [238, 79] width 75 height 11
click at [201, 82] on input "[GEOGRAPHIC_DATA]" at bounding box center [191, 79] width 19 height 19
checkbox input "true"
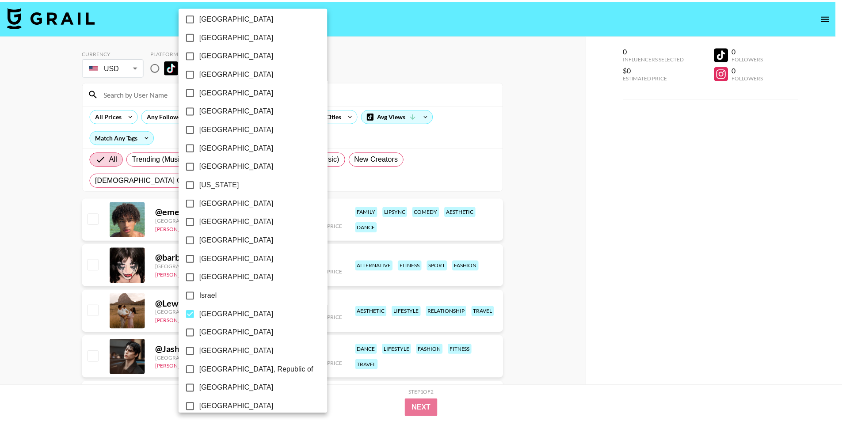
scroll to position [221, 0]
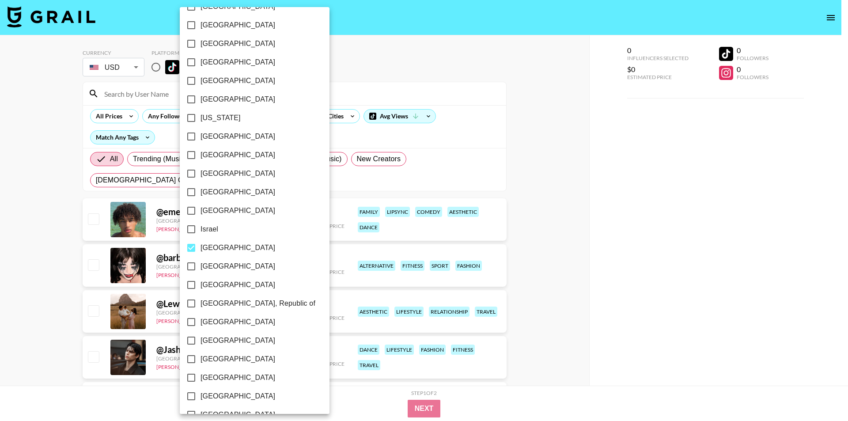
click at [204, 248] on span "[GEOGRAPHIC_DATA]" at bounding box center [238, 248] width 75 height 11
click at [201, 248] on input "[GEOGRAPHIC_DATA]" at bounding box center [191, 248] width 19 height 19
checkbox input "false"
click at [53, 268] on div at bounding box center [424, 210] width 848 height 421
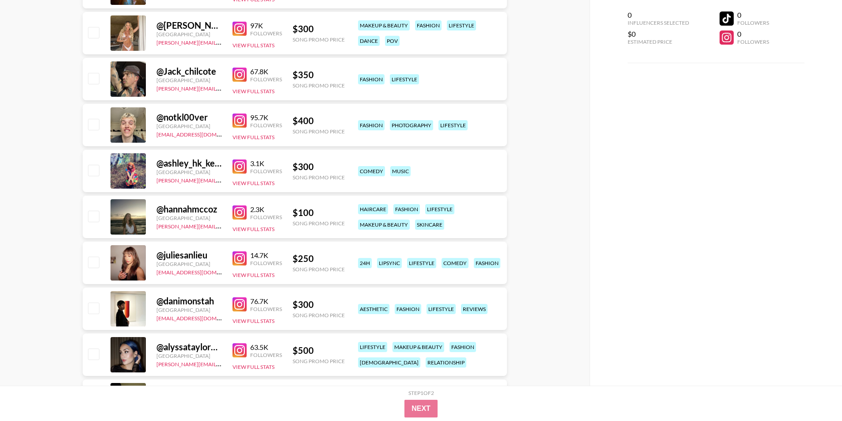
scroll to position [983, 0]
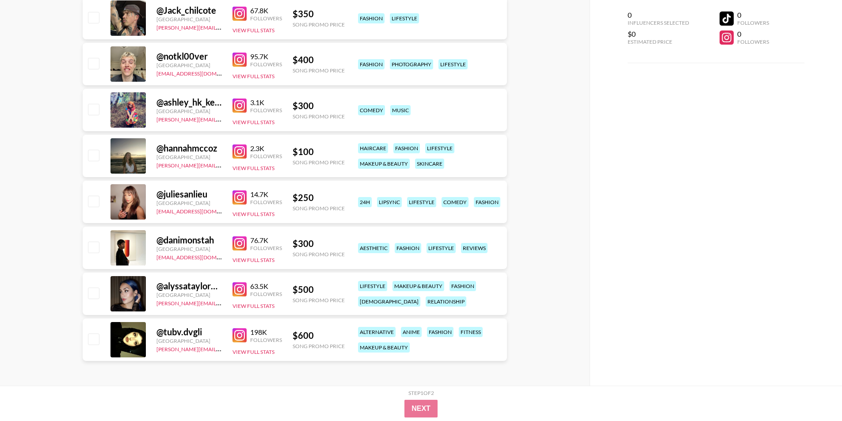
drag, startPoint x: 252, startPoint y: 337, endPoint x: 237, endPoint y: 336, distance: 15.0
drag, startPoint x: 244, startPoint y: 291, endPoint x: 46, endPoint y: 257, distance: 200.8
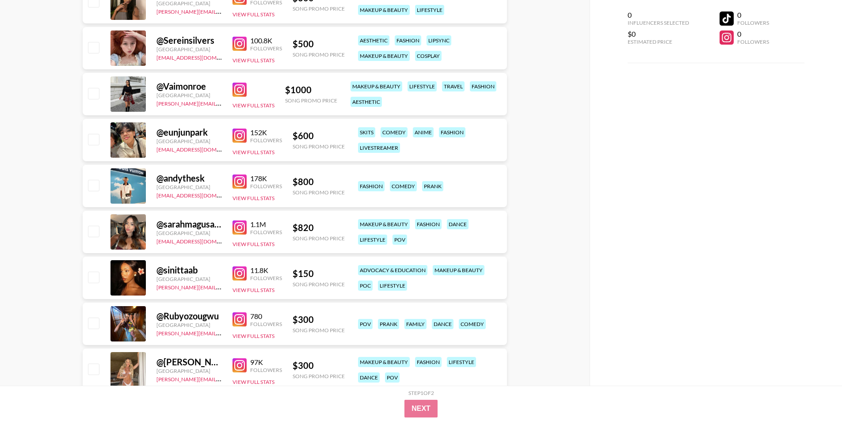
scroll to position [541, 0]
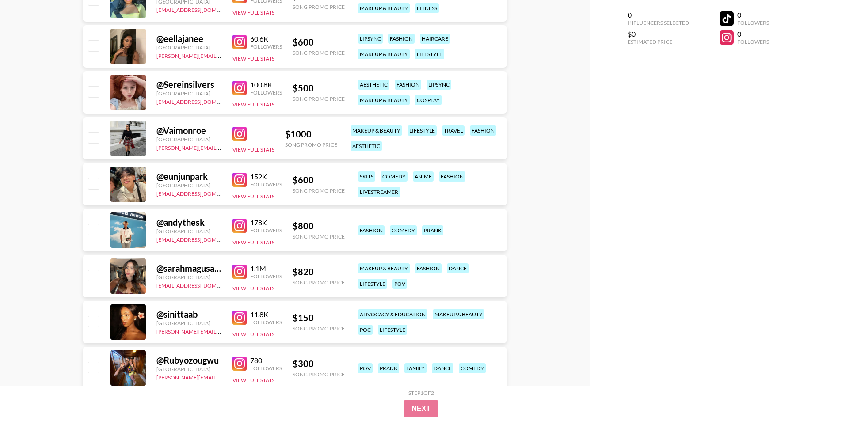
drag, startPoint x: 243, startPoint y: 275, endPoint x: 57, endPoint y: 239, distance: 190.4
click at [57, 239] on div "Currency USD USD ​ Platform Campaign Type Choose Type... Song Promos Brand Prom…" at bounding box center [294, 161] width 589 height 1333
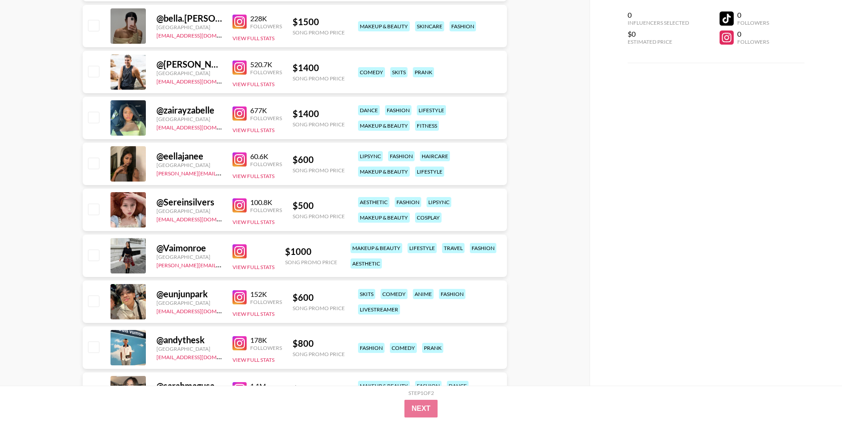
scroll to position [408, 0]
